Goal: Task Accomplishment & Management: Use online tool/utility

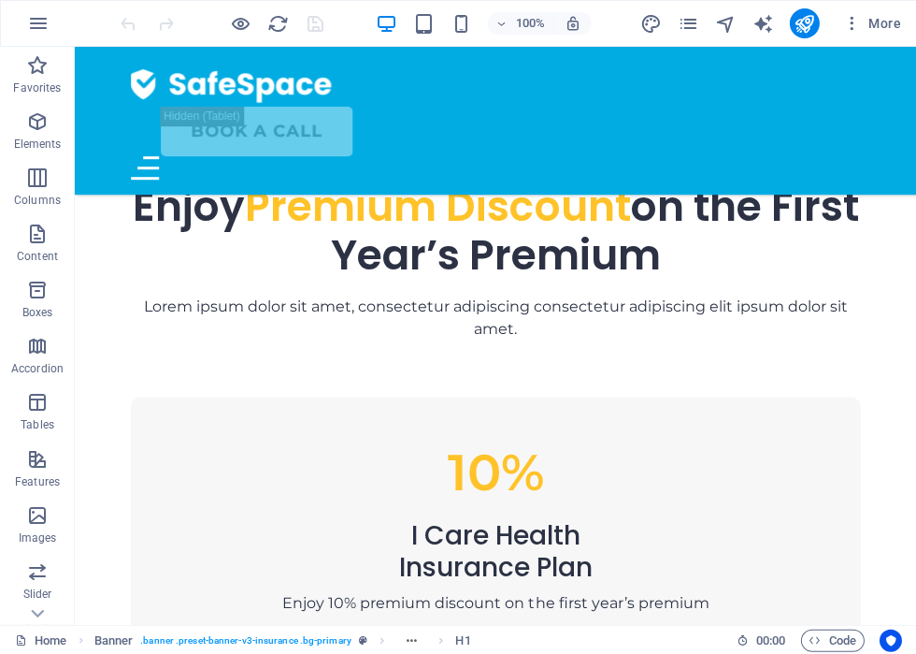
scroll to position [1067, 0]
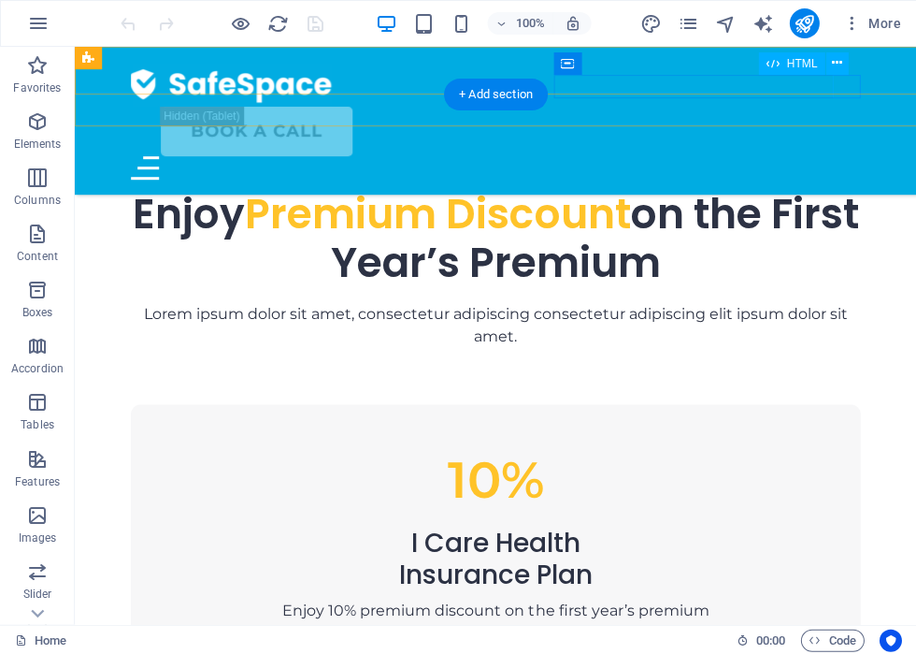
click at [845, 156] on div at bounding box center [495, 167] width 729 height 23
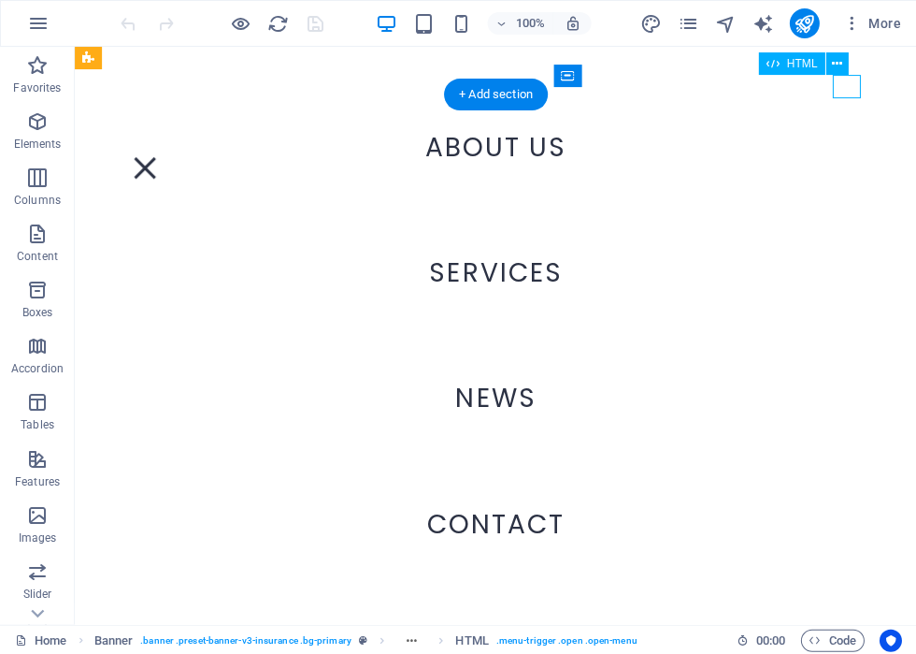
click at [159, 156] on div at bounding box center [145, 167] width 28 height 23
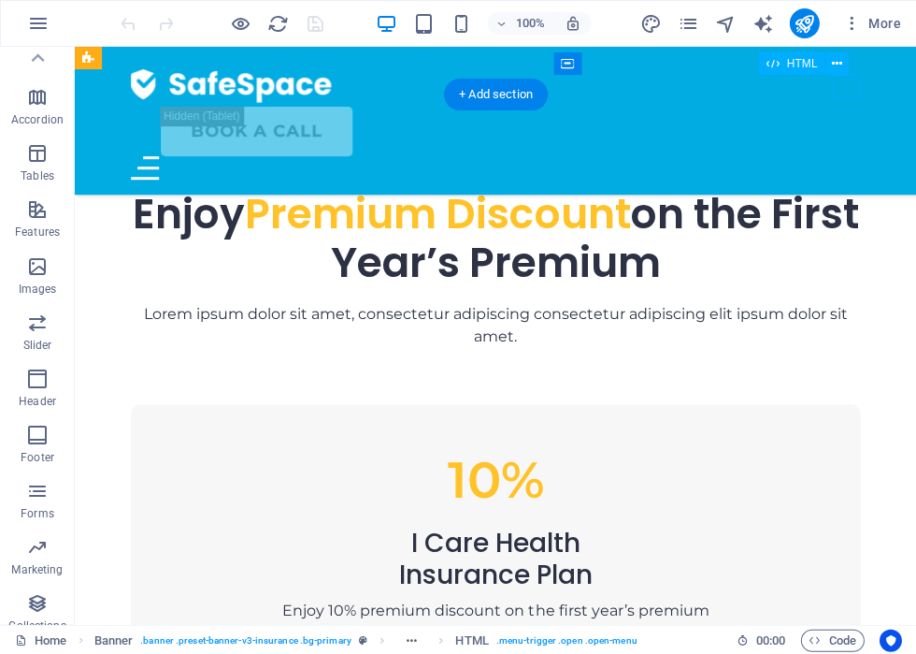
scroll to position [241, 0]
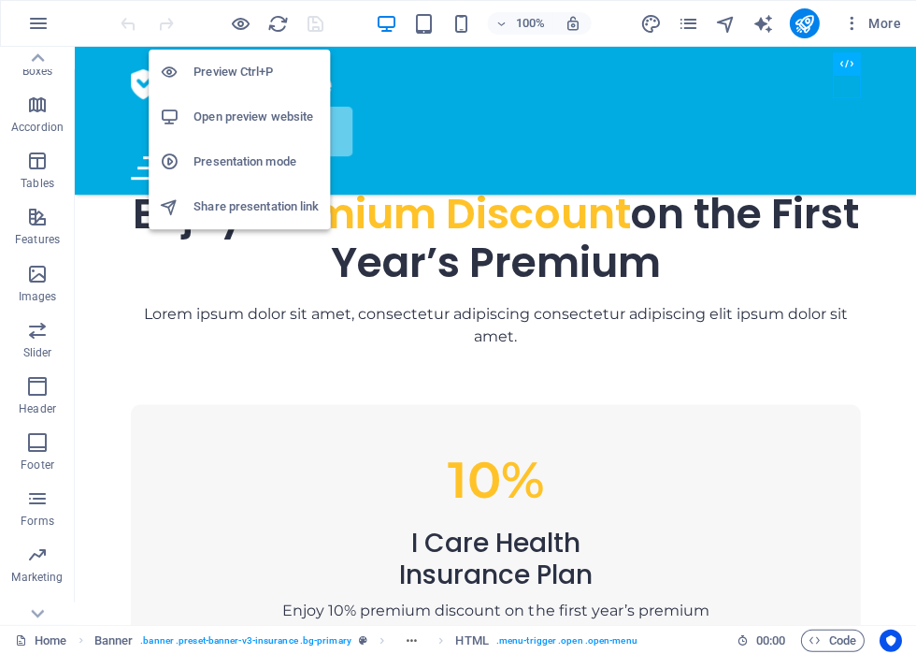
click at [803, 31] on icon "publish" at bounding box center [804, 24] width 22 height 22
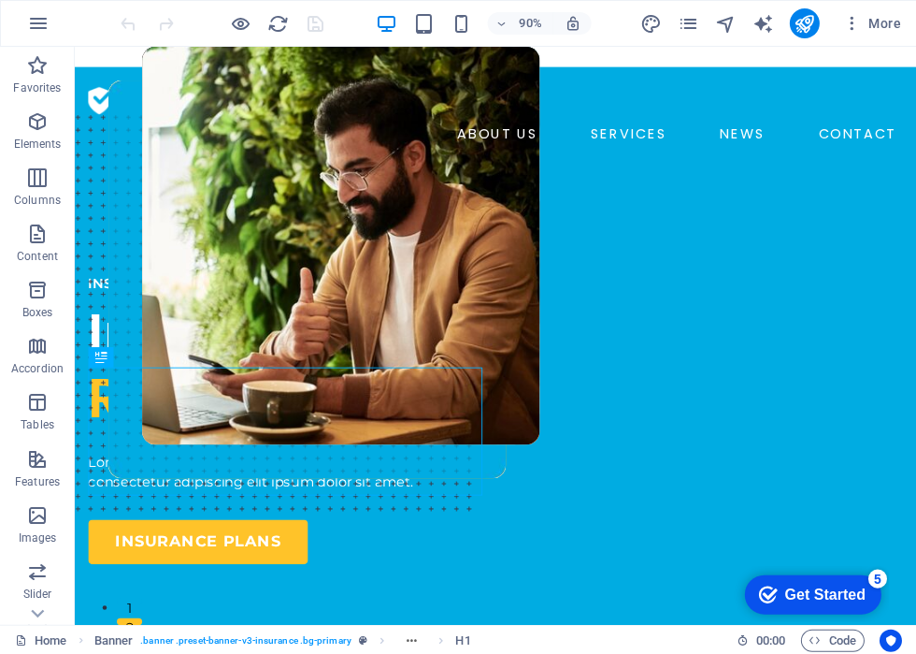
click at [689, 32] on icon "pages" at bounding box center [688, 24] width 22 height 22
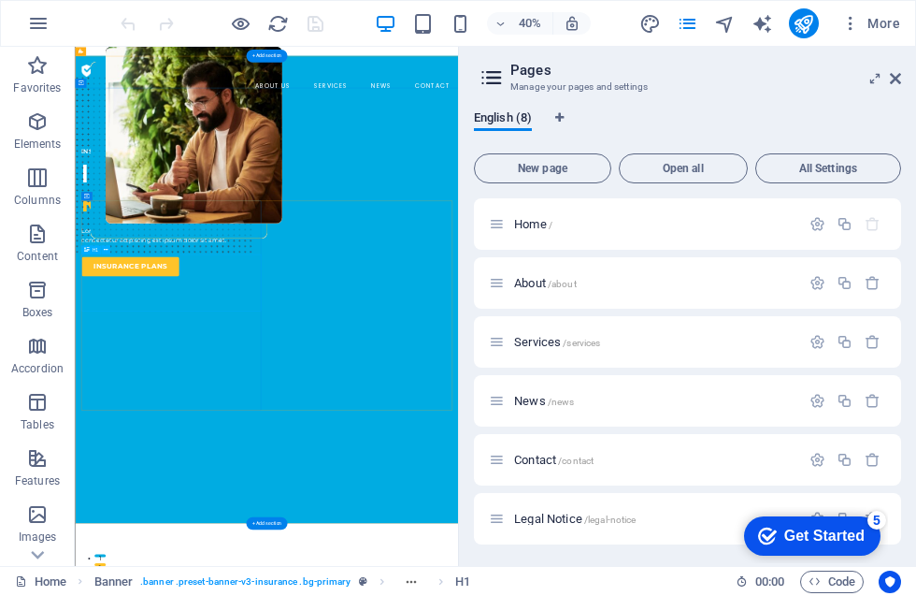
click at [454, 474] on div "Insuring More Responsibly" at bounding box center [315, 402] width 450 height 144
click at [419, 474] on div "Insuring More Responsibly" at bounding box center [315, 402] width 450 height 144
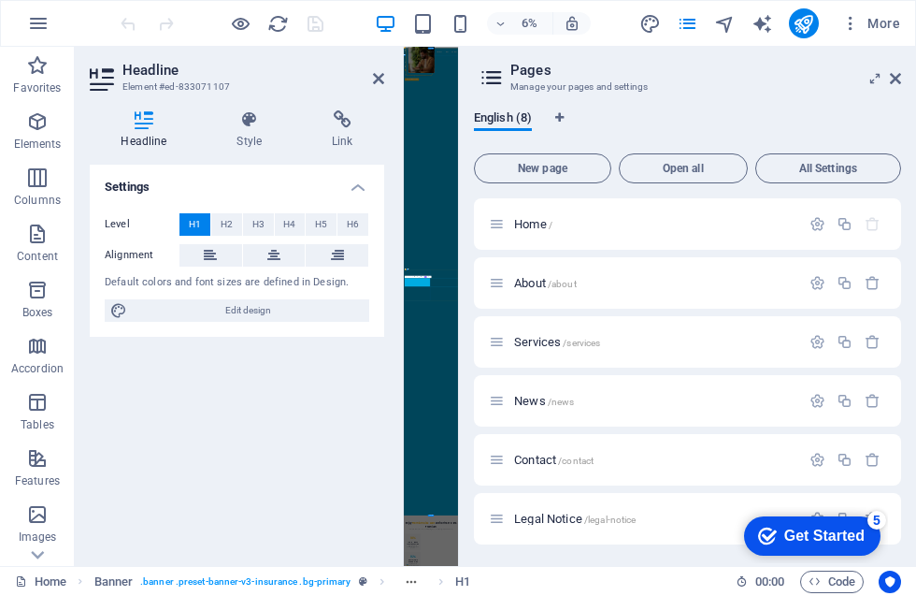
click at [883, 520] on div "5" at bounding box center [877, 520] width 19 height 19
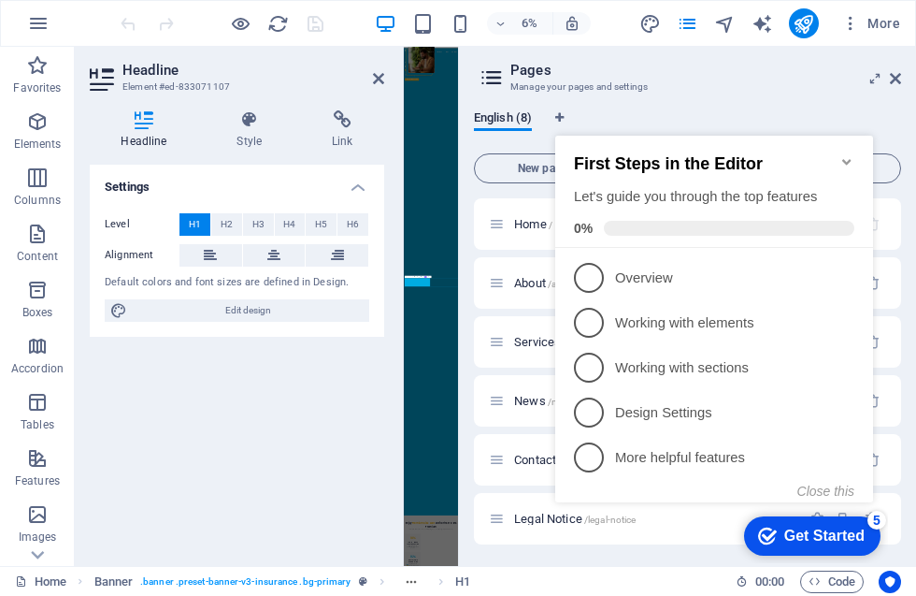
click at [814, 536] on div "Get Started" at bounding box center [825, 535] width 80 height 17
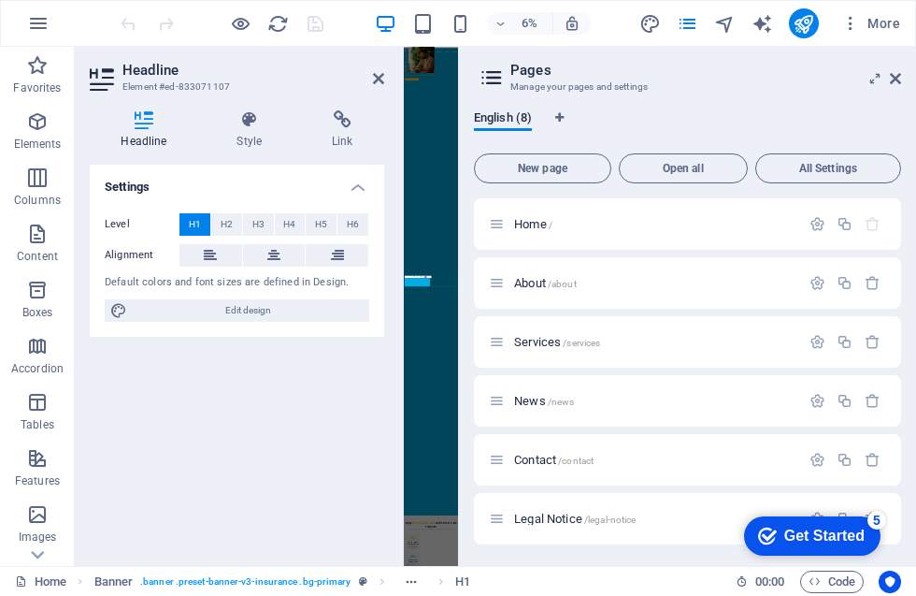
click at [798, 533] on div "Get Started" at bounding box center [825, 535] width 80 height 17
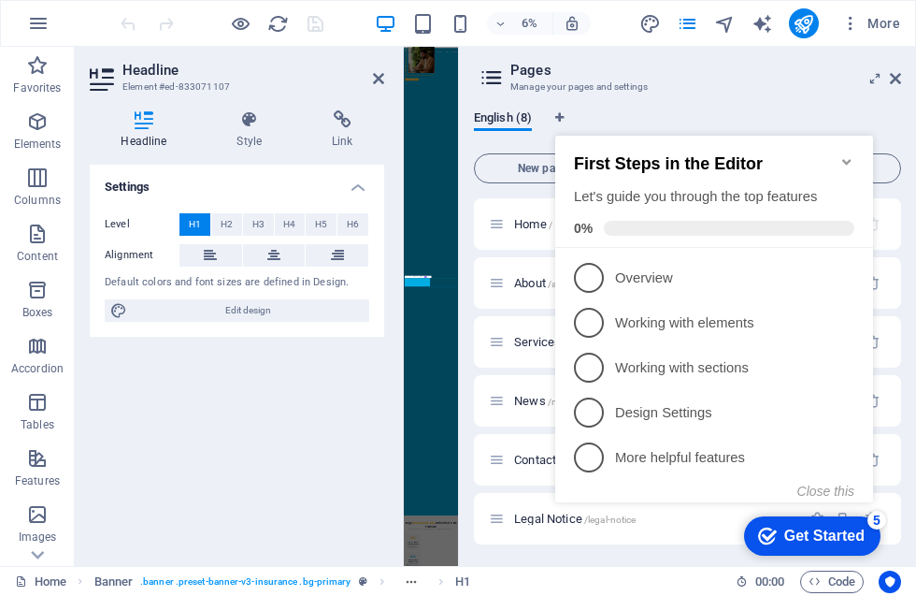
click at [585, 266] on span "1" at bounding box center [589, 278] width 30 height 30
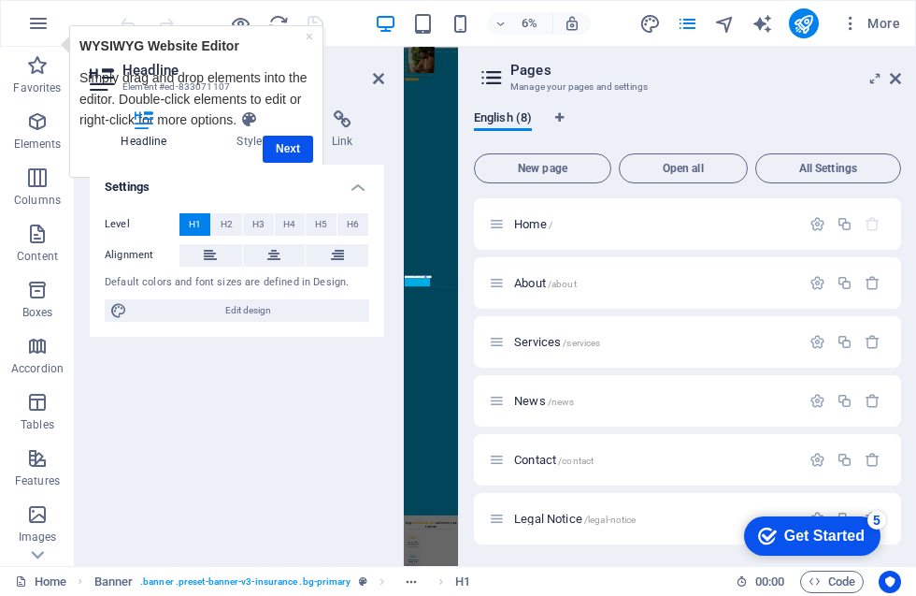
click at [283, 148] on h4 "Style" at bounding box center [253, 129] width 95 height 39
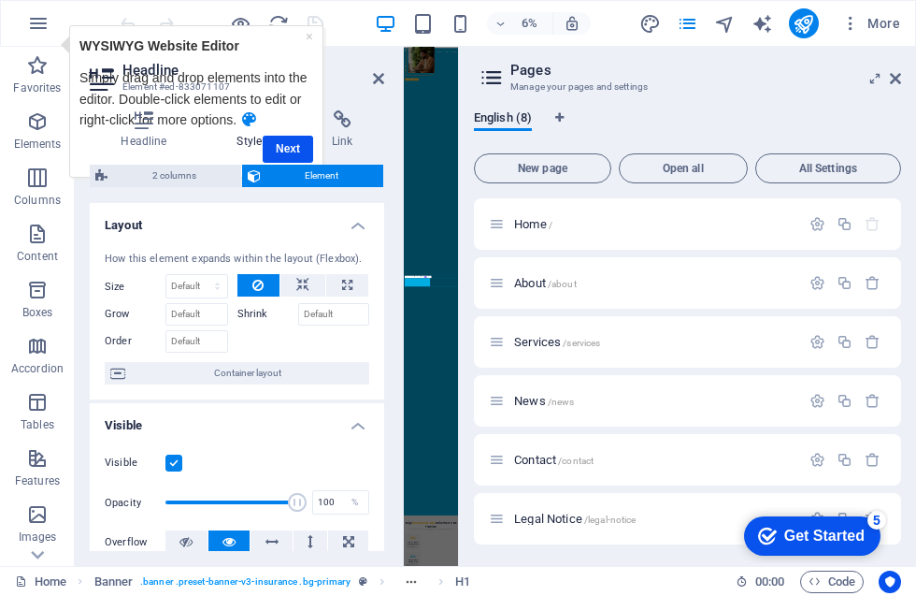
click at [316, 48] on header "Headline Element #ed-833071107" at bounding box center [237, 71] width 295 height 49
click at [309, 51] on header "Headline Element #ed-833071107" at bounding box center [237, 71] width 295 height 49
click at [306, 38] on link "×" at bounding box center [309, 36] width 7 height 15
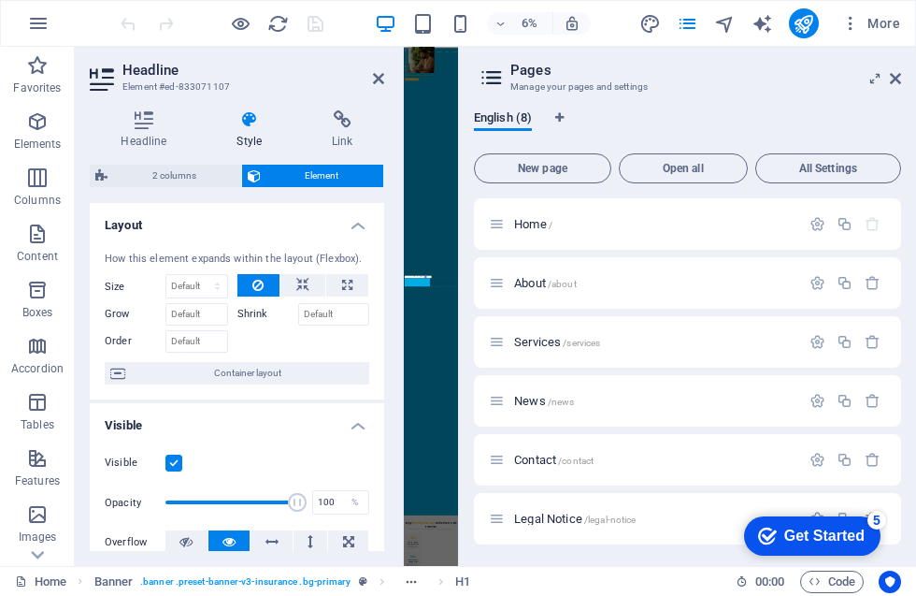
click at [304, 38] on div "6% More" at bounding box center [458, 23] width 915 height 45
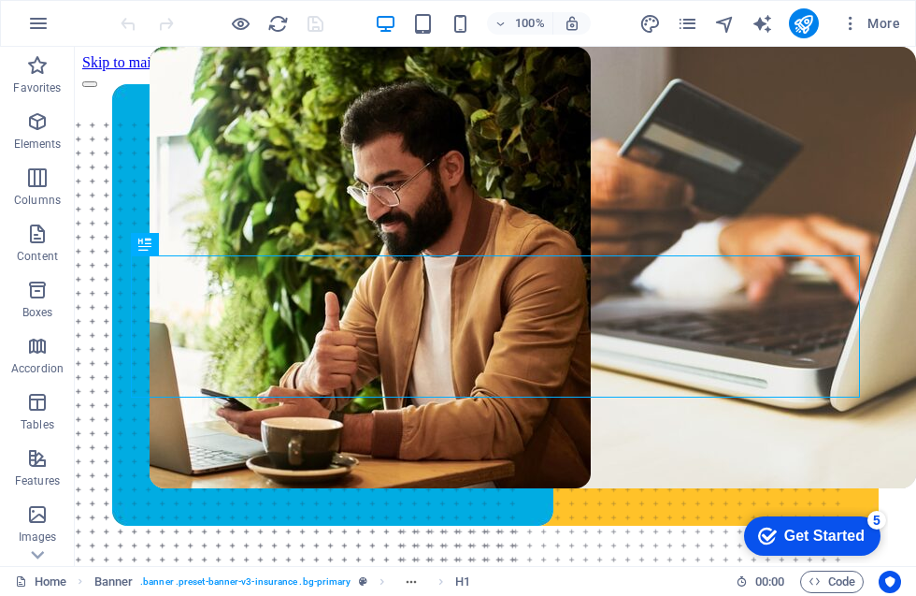
click at [43, 7] on button "button" at bounding box center [38, 23] width 45 height 45
